Goal: Information Seeking & Learning: Learn about a topic

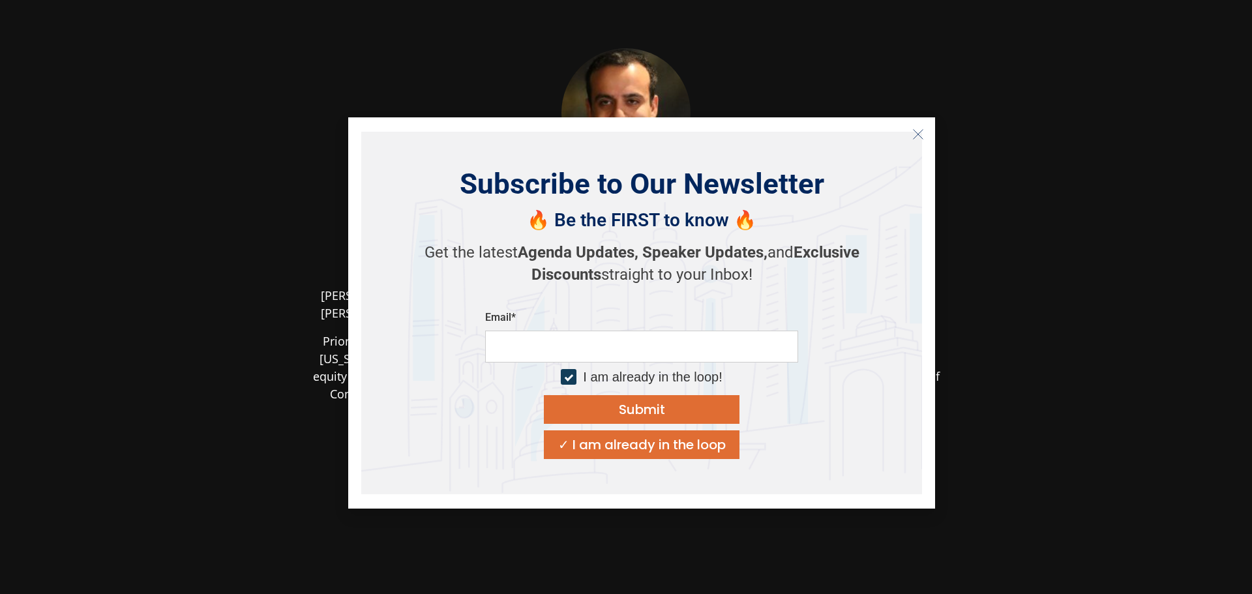
click at [919, 136] on icon "Close" at bounding box center [918, 134] width 12 height 12
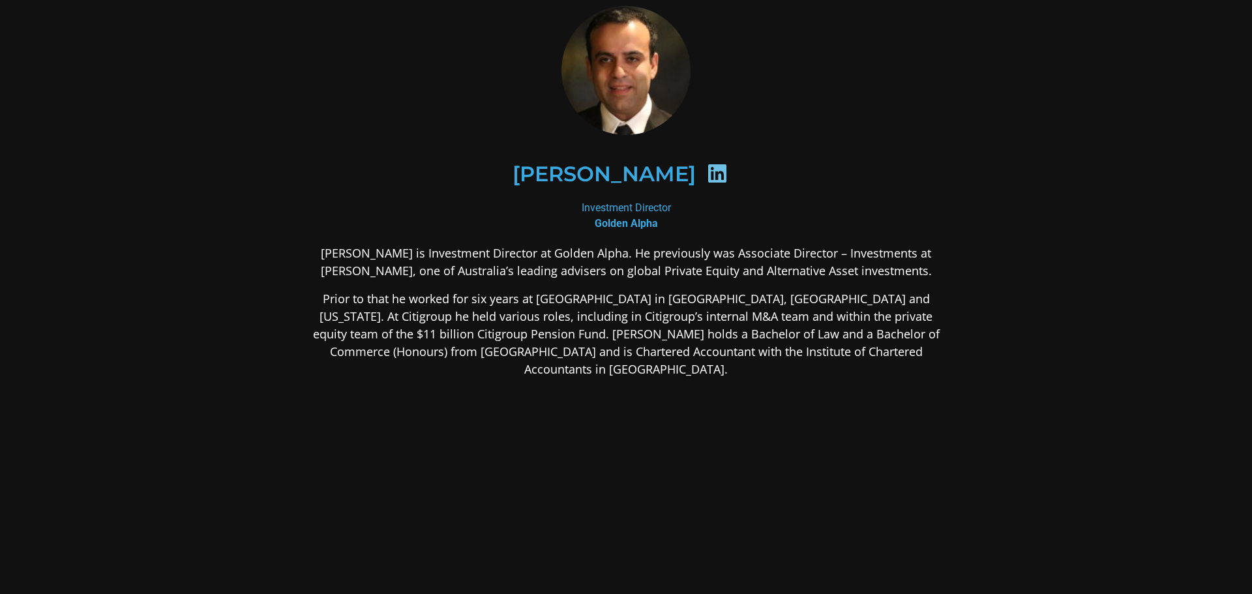
scroll to position [63, 0]
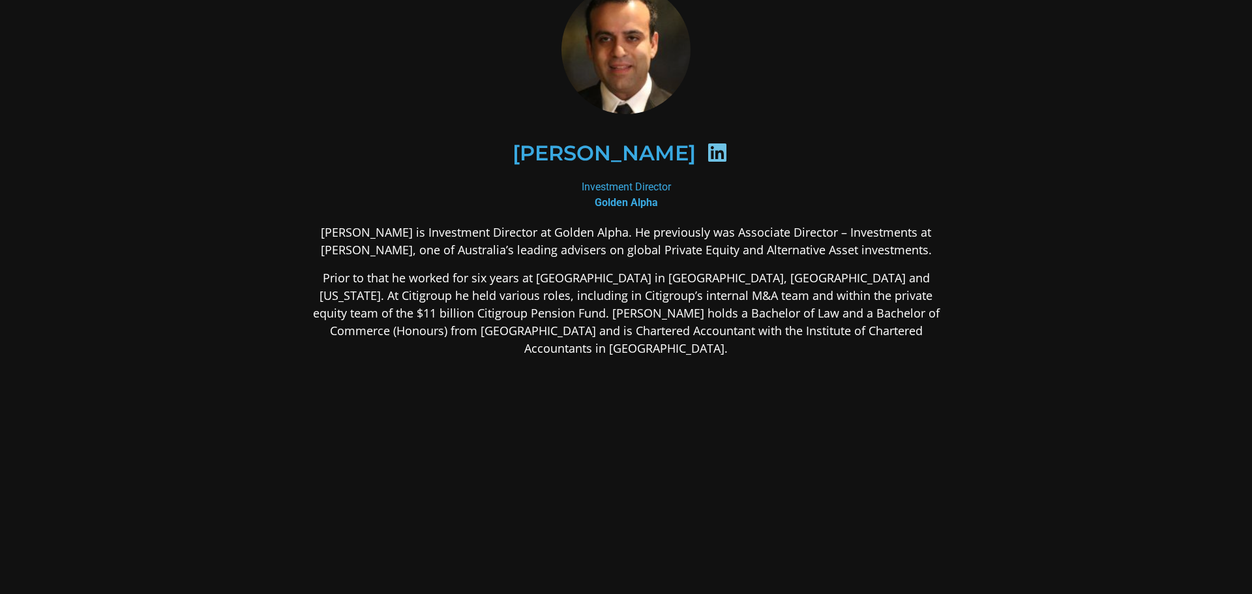
click at [710, 149] on icon at bounding box center [717, 152] width 21 height 21
click at [709, 153] on icon at bounding box center [717, 152] width 21 height 21
click at [611, 164] on h2 "[PERSON_NAME]" at bounding box center [604, 153] width 183 height 21
click at [618, 209] on div "Investment Director Golden Alpha" at bounding box center [626, 194] width 634 height 31
click at [621, 181] on div "Investment Director Golden Alpha" at bounding box center [626, 194] width 634 height 31
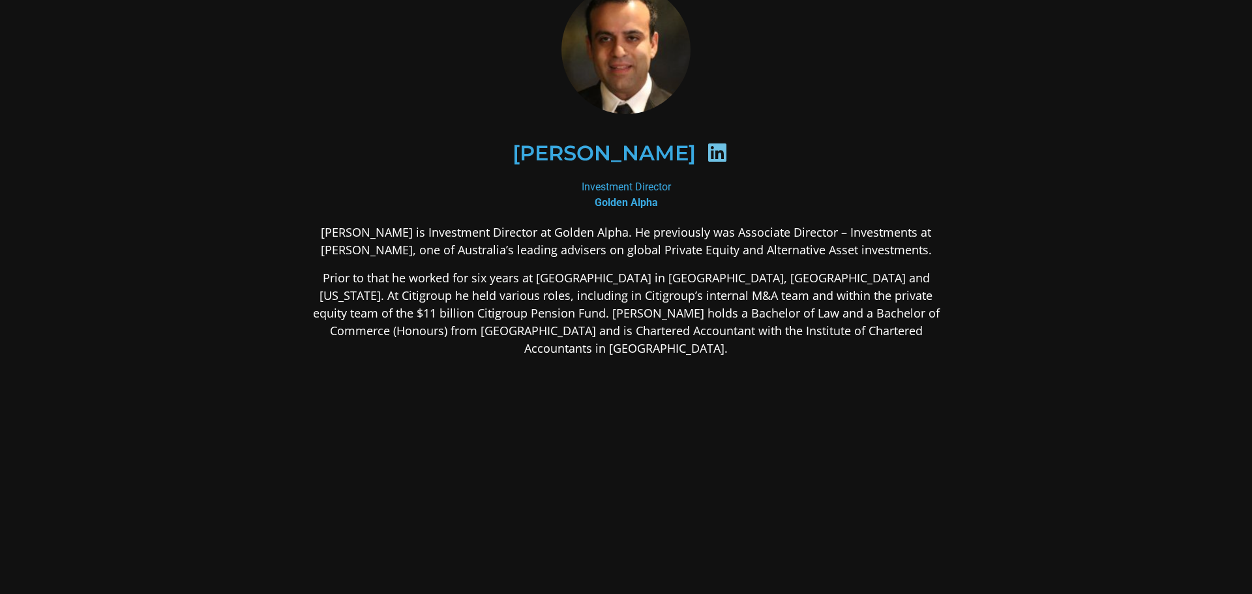
click at [630, 155] on h2 "[PERSON_NAME]" at bounding box center [604, 153] width 183 height 21
click at [730, 151] on div "[PERSON_NAME]" at bounding box center [626, 153] width 571 height 67
click at [707, 155] on icon at bounding box center [717, 152] width 21 height 21
